Goal: Book appointment/travel/reservation

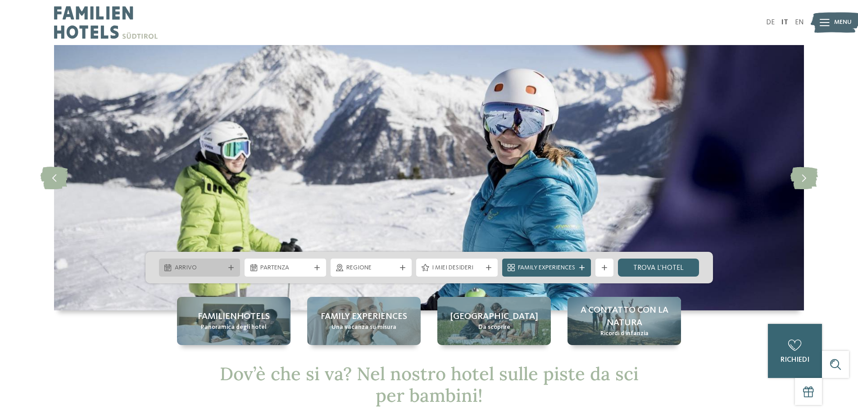
click at [219, 265] on span "Arrivo" at bounding box center [200, 267] width 50 height 9
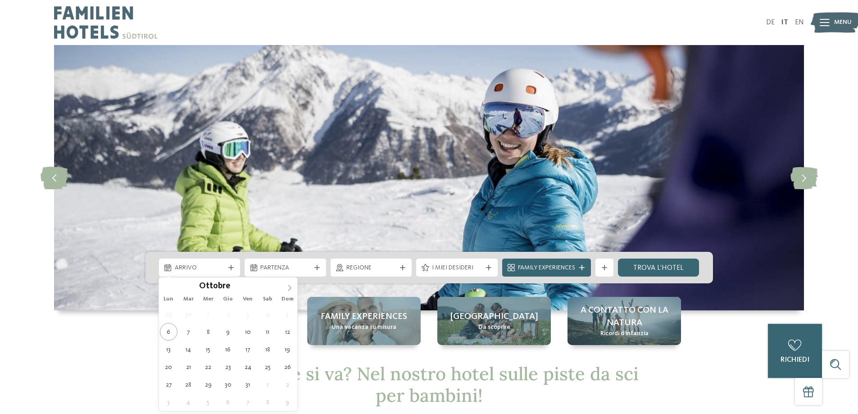
click at [289, 288] on icon at bounding box center [289, 288] width 6 height 6
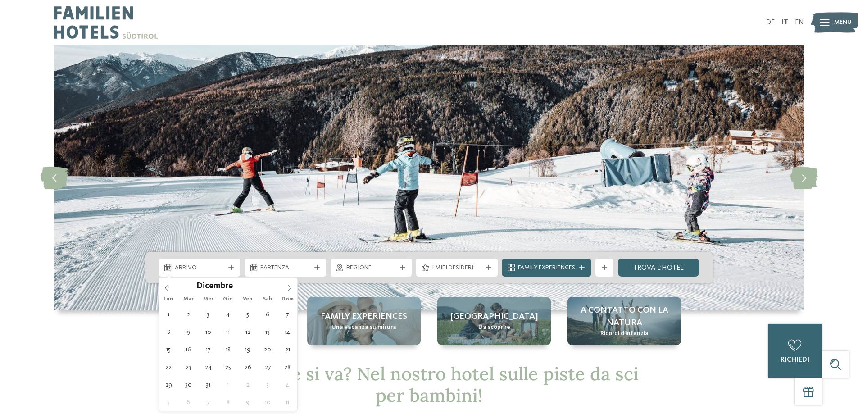
type input "****"
click at [289, 288] on icon at bounding box center [289, 288] width 6 height 6
type div "[DATE]"
type input "****"
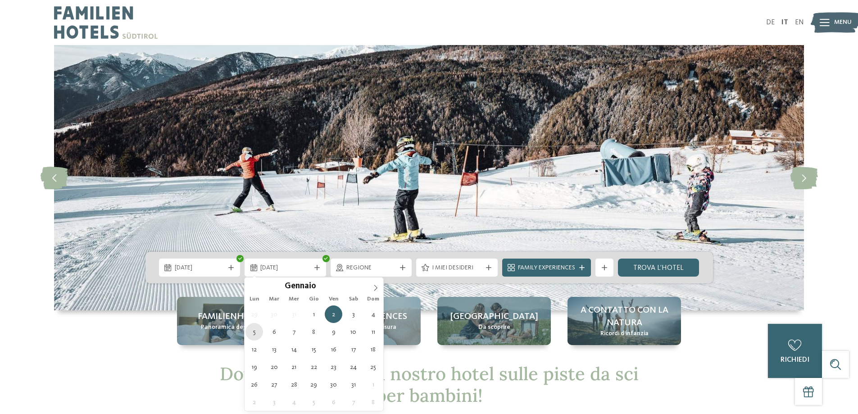
type div "[DATE]"
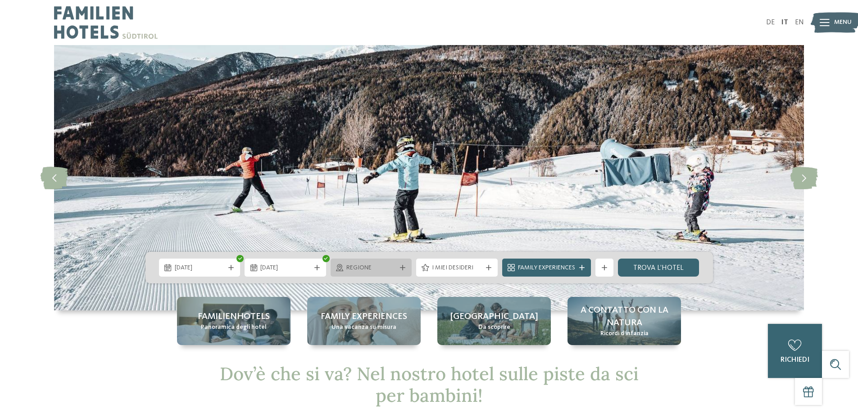
click at [385, 271] on span "Regione" at bounding box center [371, 267] width 50 height 9
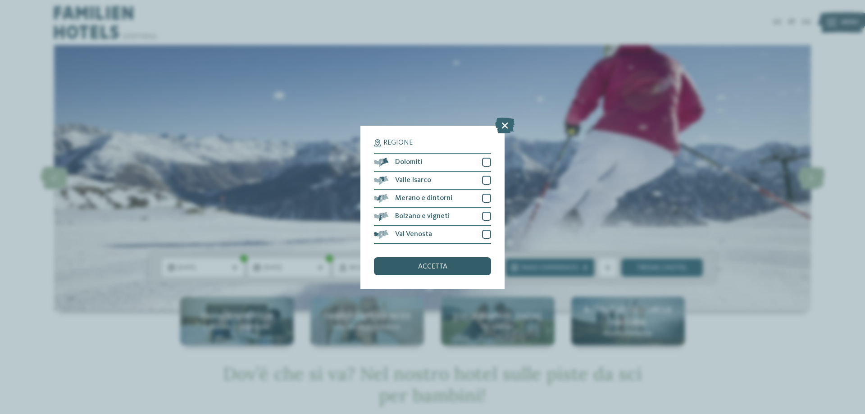
click at [437, 270] on div "accetta" at bounding box center [432, 266] width 117 height 18
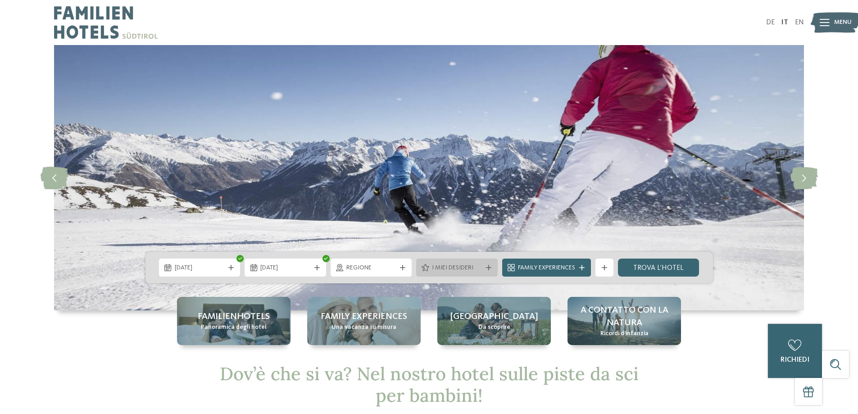
click at [453, 269] on span "I miei desideri" at bounding box center [457, 267] width 50 height 9
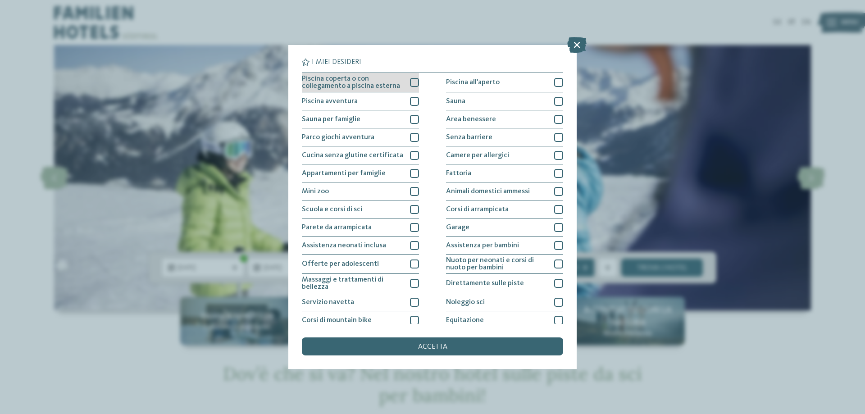
click at [411, 80] on div at bounding box center [414, 82] width 9 height 9
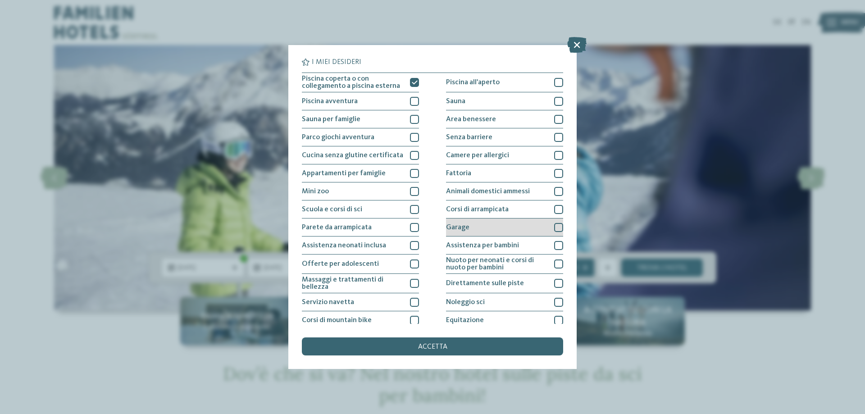
click at [479, 233] on div "Garage" at bounding box center [504, 227] width 117 height 18
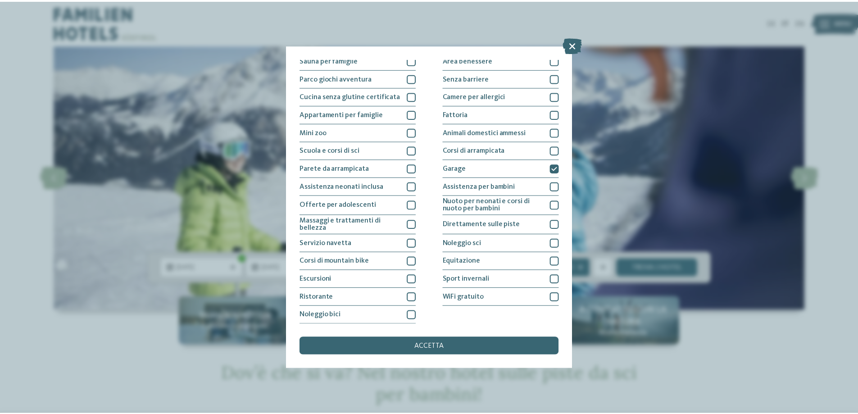
scroll to position [59, 0]
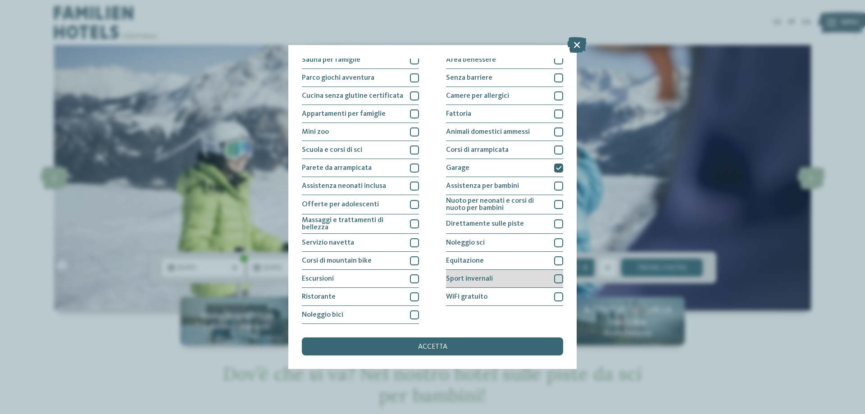
click at [471, 280] on span "Sport invernali" at bounding box center [469, 278] width 47 height 7
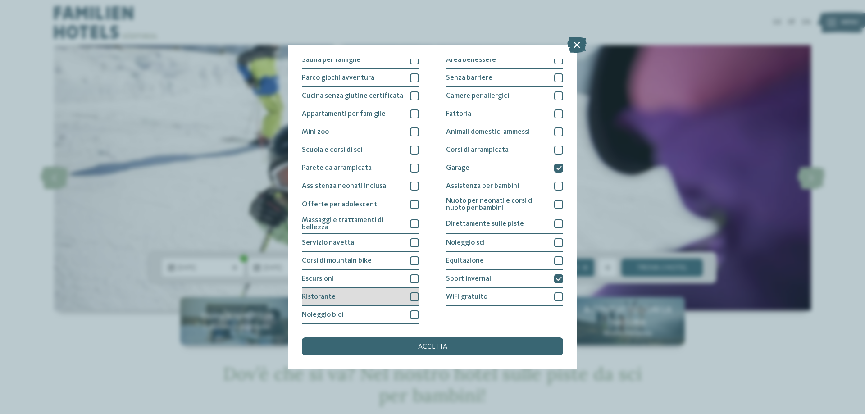
click at [412, 295] on div at bounding box center [414, 296] width 9 height 9
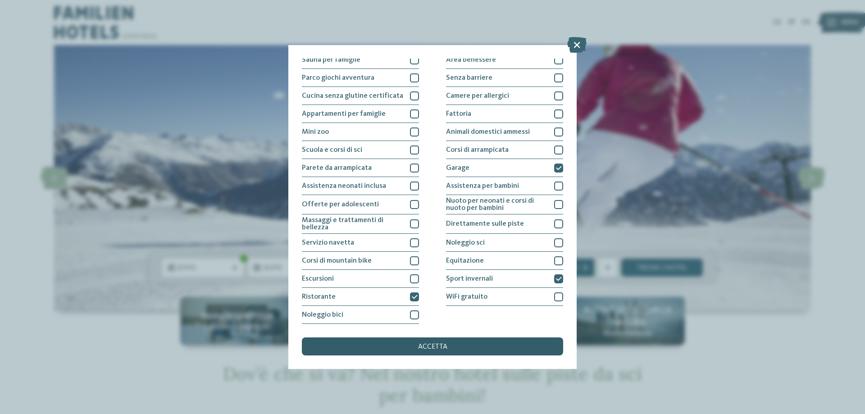
click at [428, 348] on span "accetta" at bounding box center [432, 346] width 29 height 7
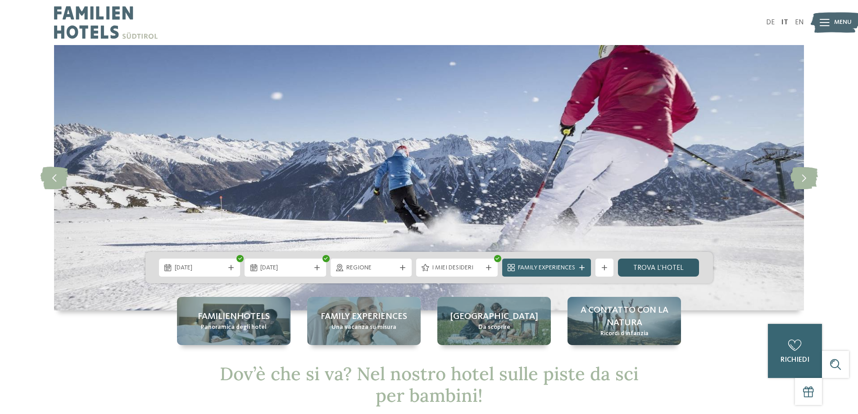
click at [641, 269] on link "trova l’hotel" at bounding box center [659, 267] width 82 height 18
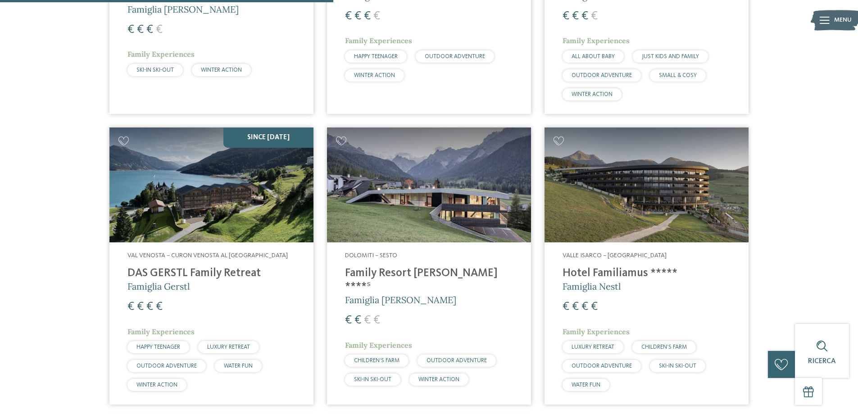
scroll to position [521, 0]
